Goal: Information Seeking & Learning: Learn about a topic

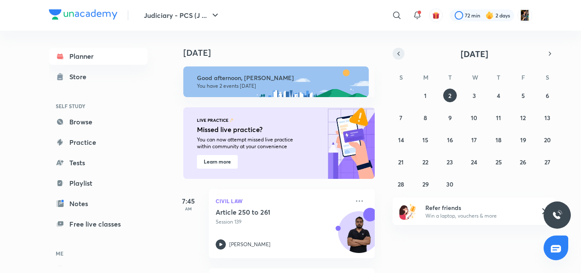
click at [397, 55] on icon "button" at bounding box center [398, 54] width 7 height 8
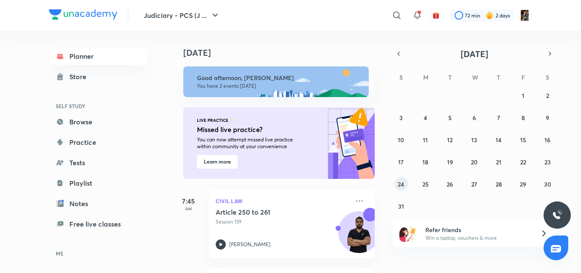
click at [398, 184] on abbr "24" at bounding box center [401, 184] width 6 height 8
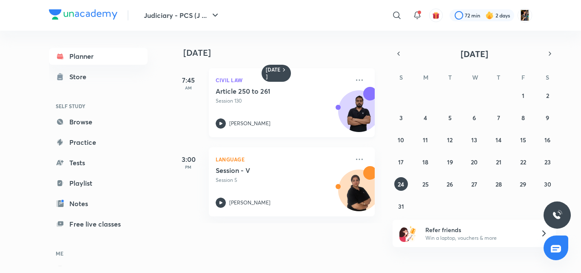
click at [253, 115] on div "Article 250 to 261 Session 130 Faizan Khan" at bounding box center [283, 108] width 134 height 42
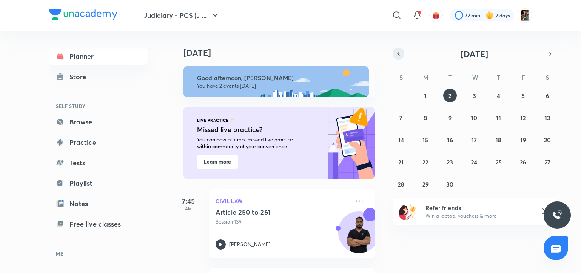
click at [400, 51] on icon "button" at bounding box center [398, 54] width 7 height 8
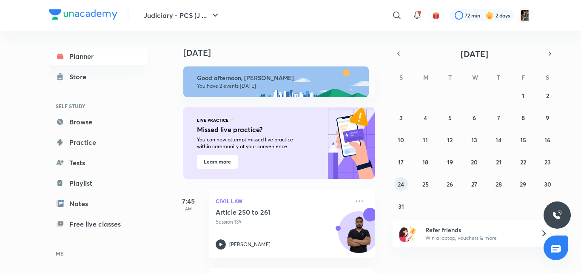
click at [397, 180] on button "24" at bounding box center [401, 184] width 14 height 14
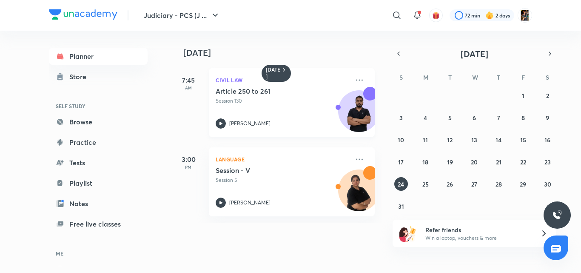
click at [279, 113] on div "Article 250 to 261 Session 130 Faizan Khan" at bounding box center [283, 108] width 134 height 42
click at [421, 185] on button "25" at bounding box center [426, 184] width 14 height 14
click at [400, 184] on abbr "24" at bounding box center [401, 184] width 6 height 8
click at [253, 103] on p "Session 130" at bounding box center [283, 101] width 134 height 8
click at [223, 126] on icon at bounding box center [221, 123] width 10 height 10
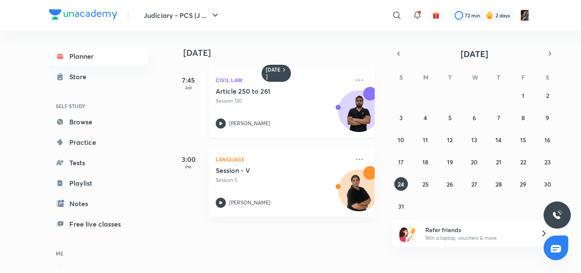
click at [222, 120] on icon at bounding box center [221, 123] width 10 height 10
